Goal: Task Accomplishment & Management: Manage account settings

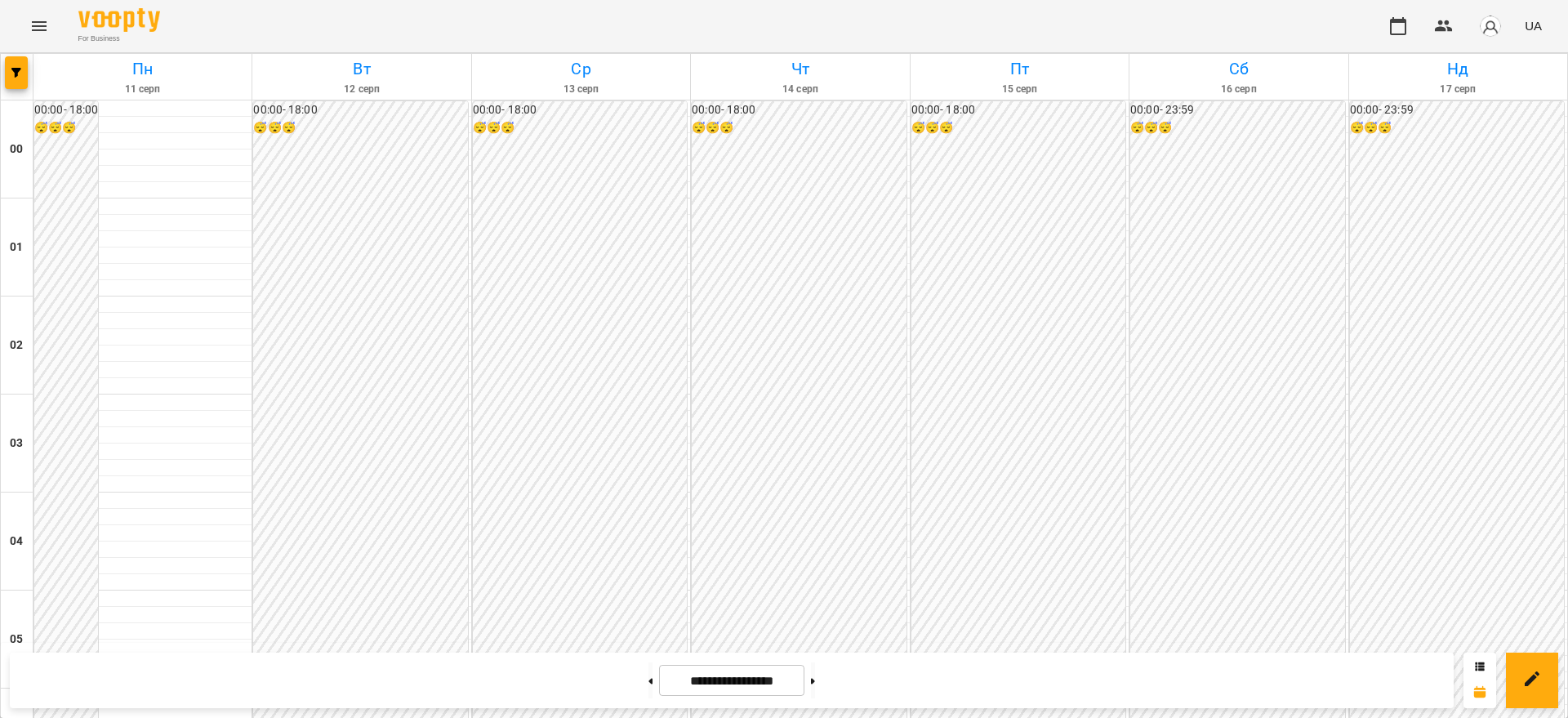
scroll to position [1808, 0]
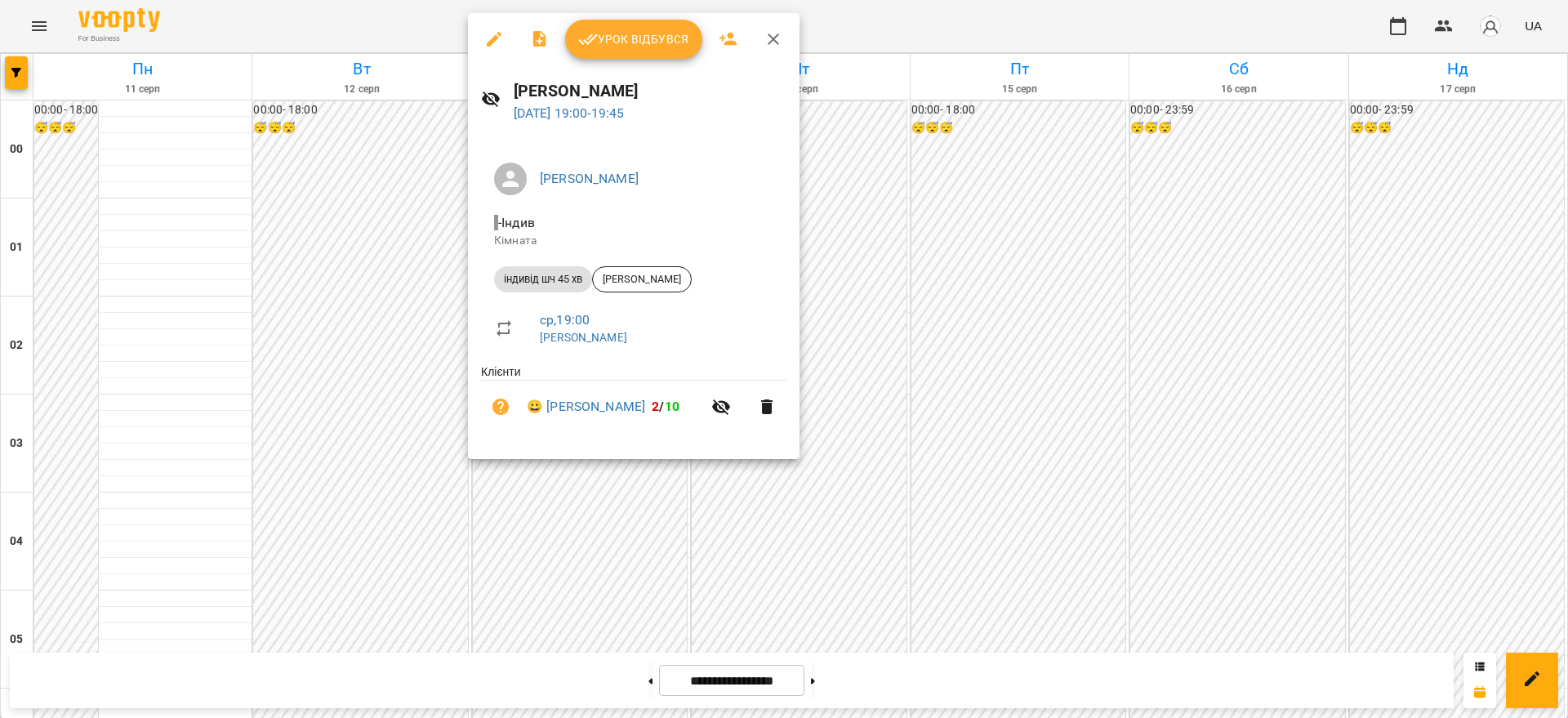
click at [609, 48] on span "Урок відбувся" at bounding box center [634, 39] width 111 height 20
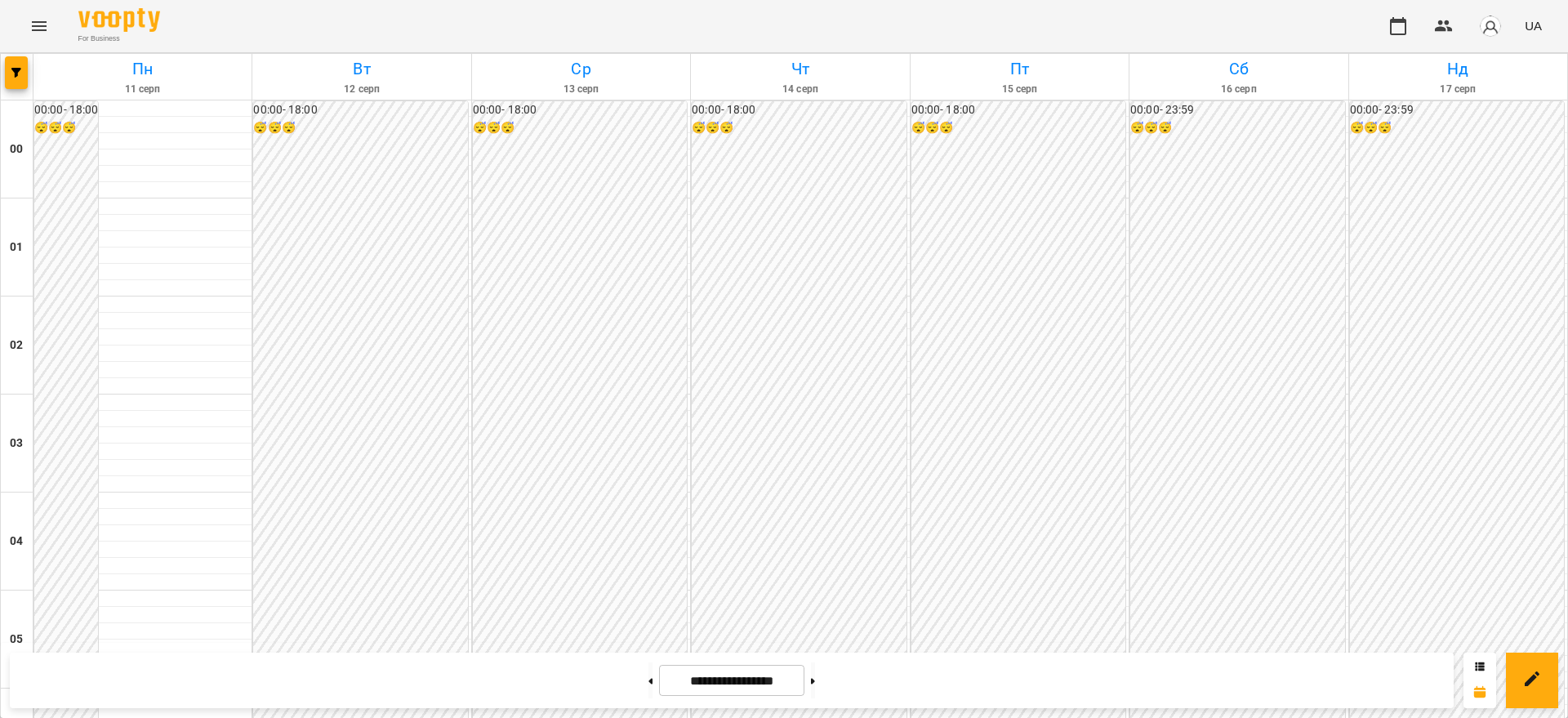
scroll to position [1736, 0]
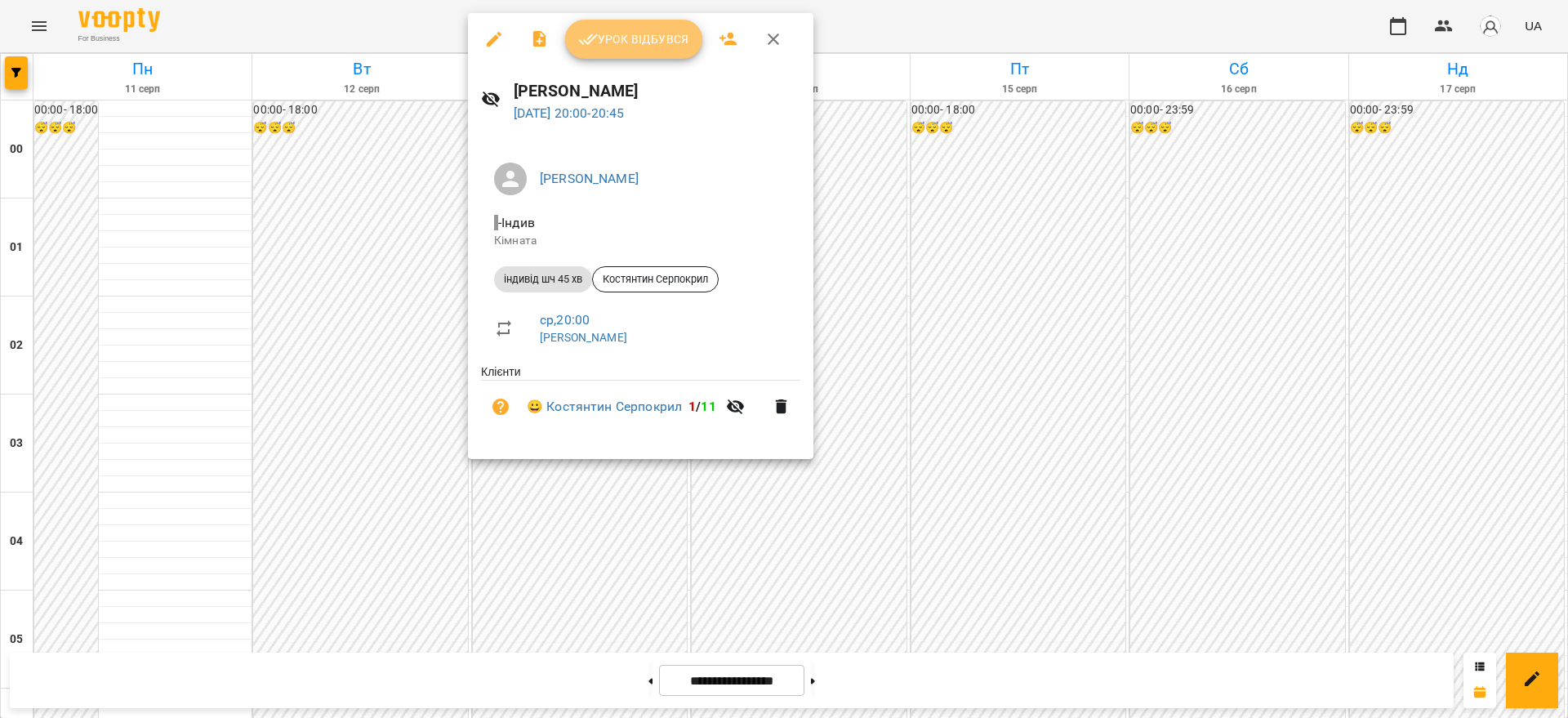
click at [635, 37] on span "Урок відбувся" at bounding box center [634, 39] width 111 height 20
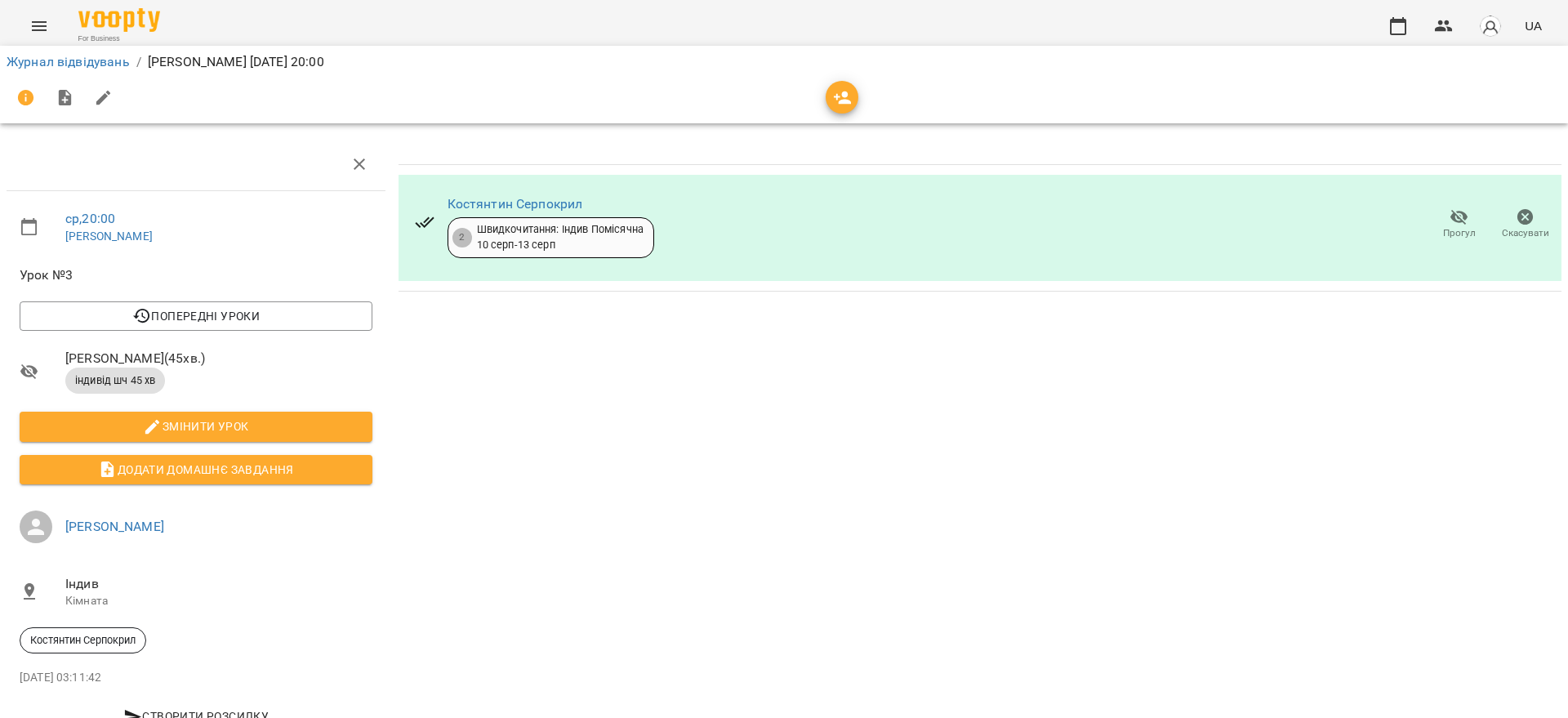
scroll to position [62, 0]
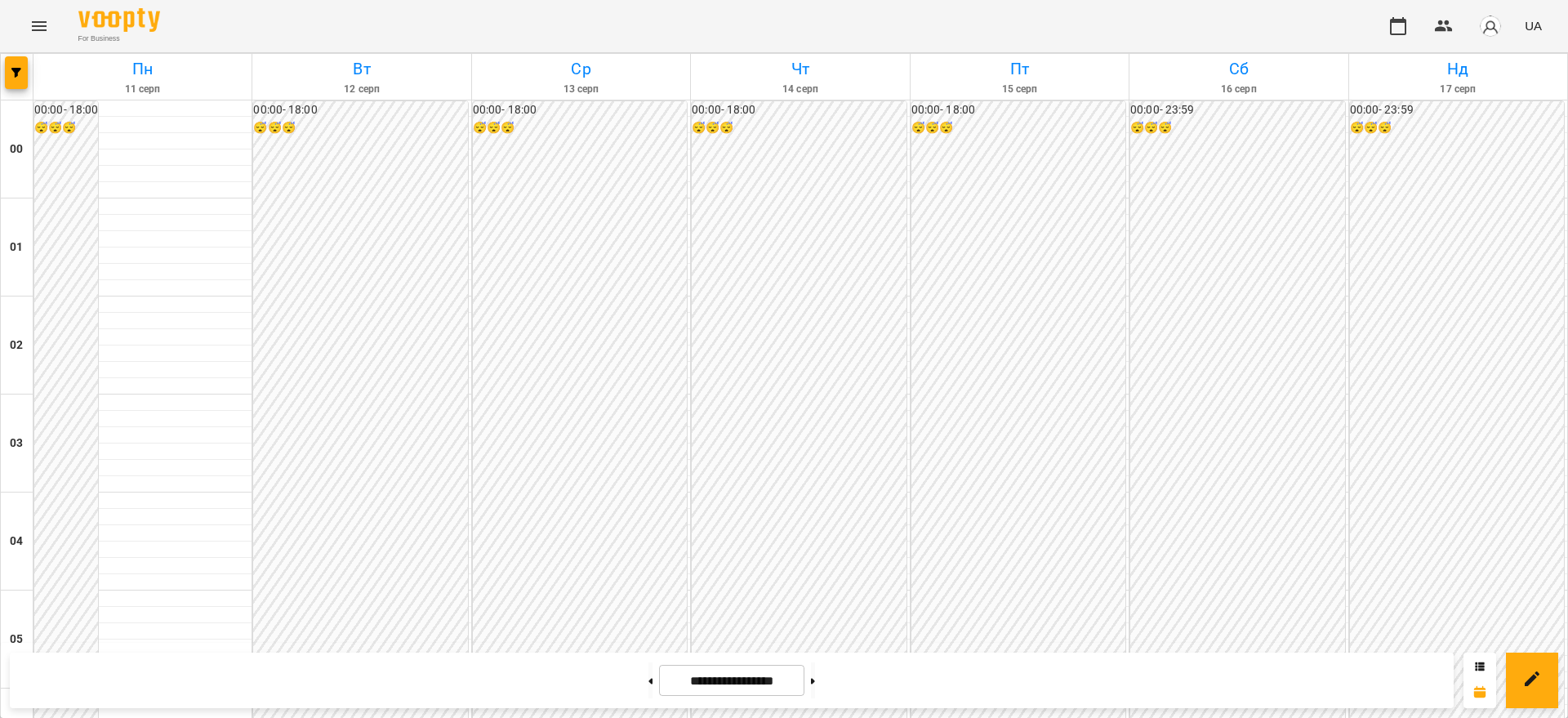
scroll to position [1736, 0]
